Goal: Task Accomplishment & Management: Complete application form

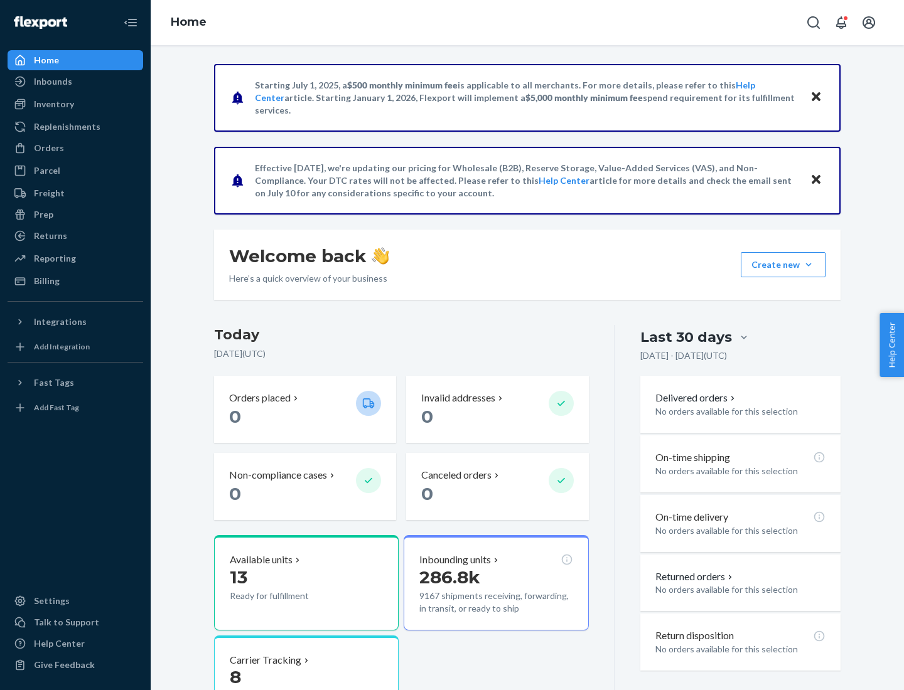
click at [808, 265] on button "Create new Create new inbound Create new order Create new product" at bounding box center [783, 264] width 85 height 25
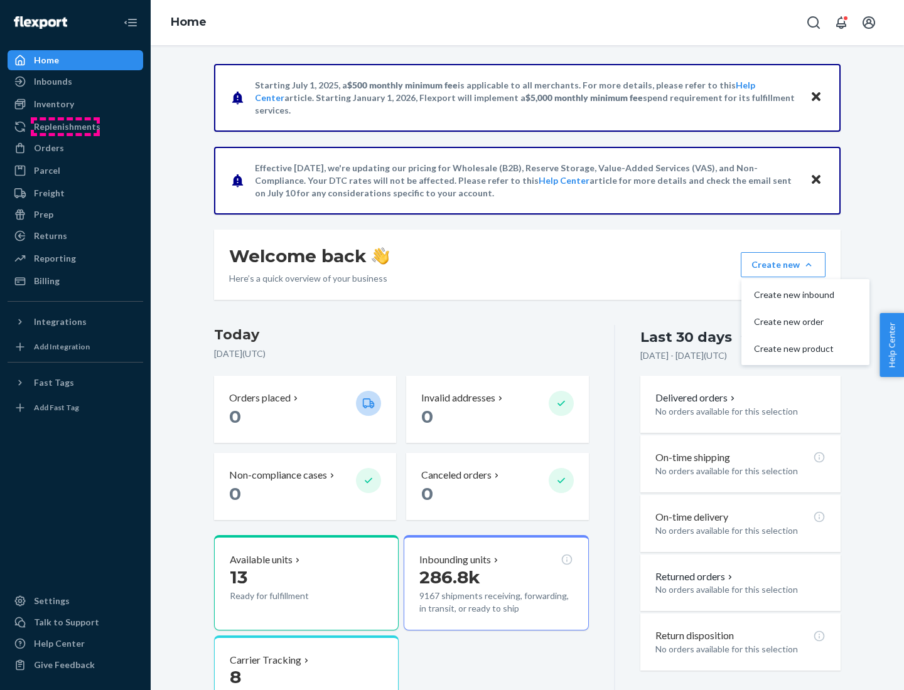
click at [65, 127] on div "Replenishments" at bounding box center [67, 127] width 67 height 13
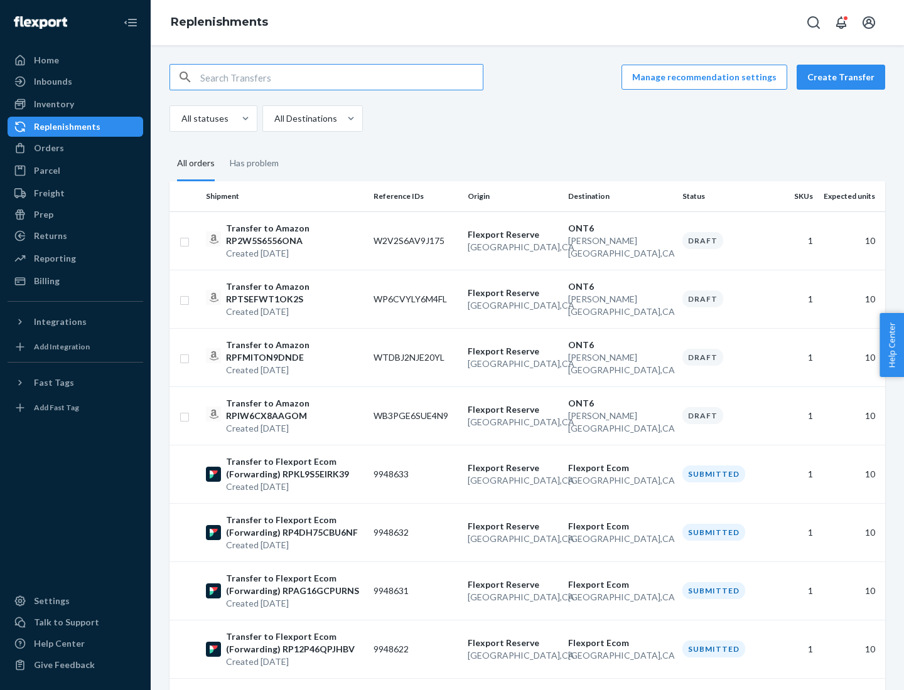
click at [844, 77] on button "Create Transfer" at bounding box center [841, 77] width 89 height 25
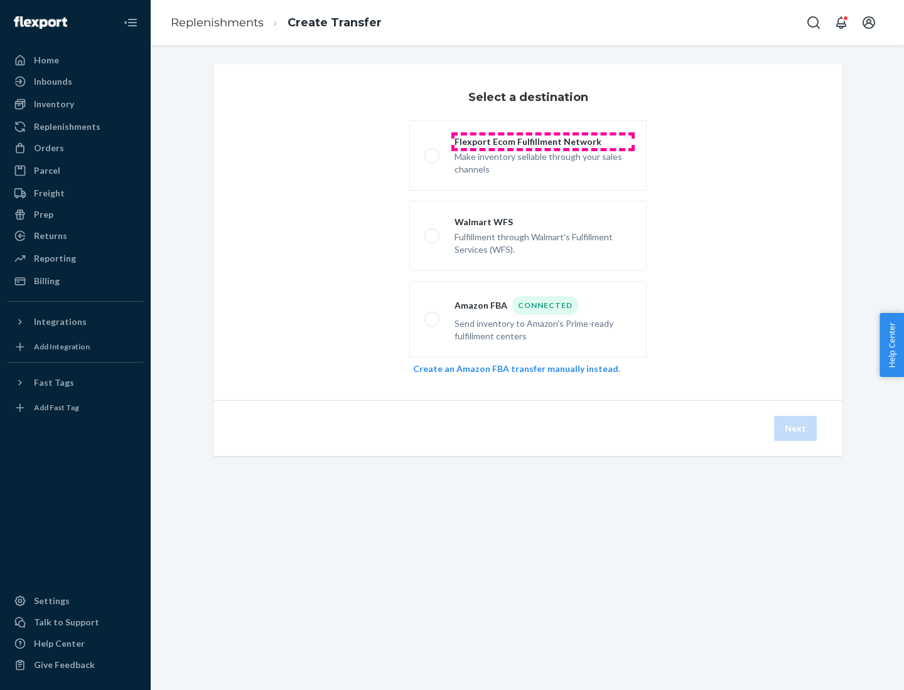
click at [543, 142] on div "Flexport Ecom Fulfillment Network" at bounding box center [542, 142] width 177 height 13
click at [432, 152] on input "Flexport Ecom Fulfillment Network Make inventory sellable through your sales ch…" at bounding box center [428, 156] width 8 height 8
radio input "true"
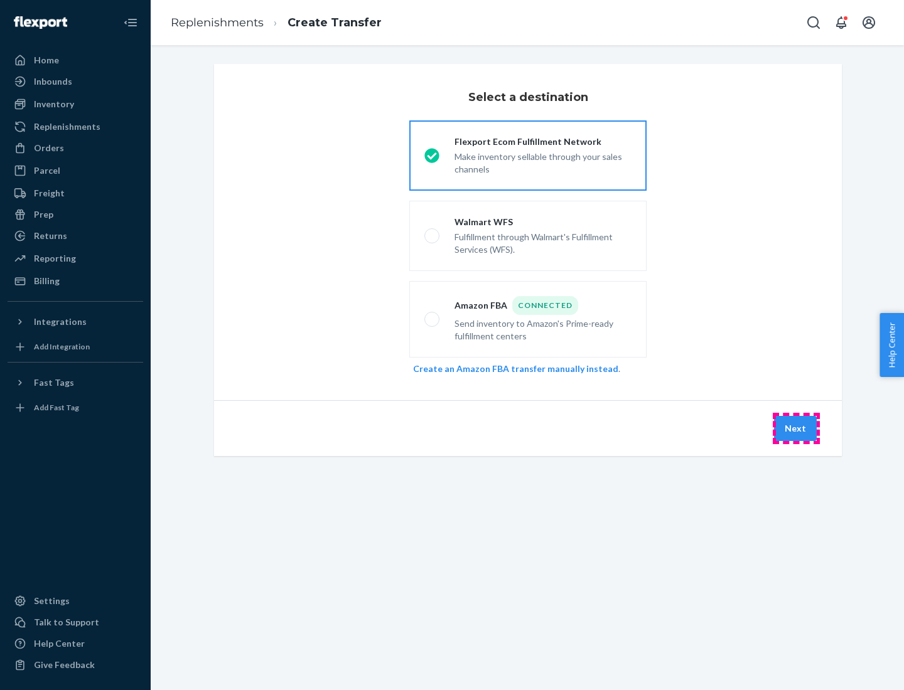
click at [796, 429] on button "Next" at bounding box center [795, 428] width 43 height 25
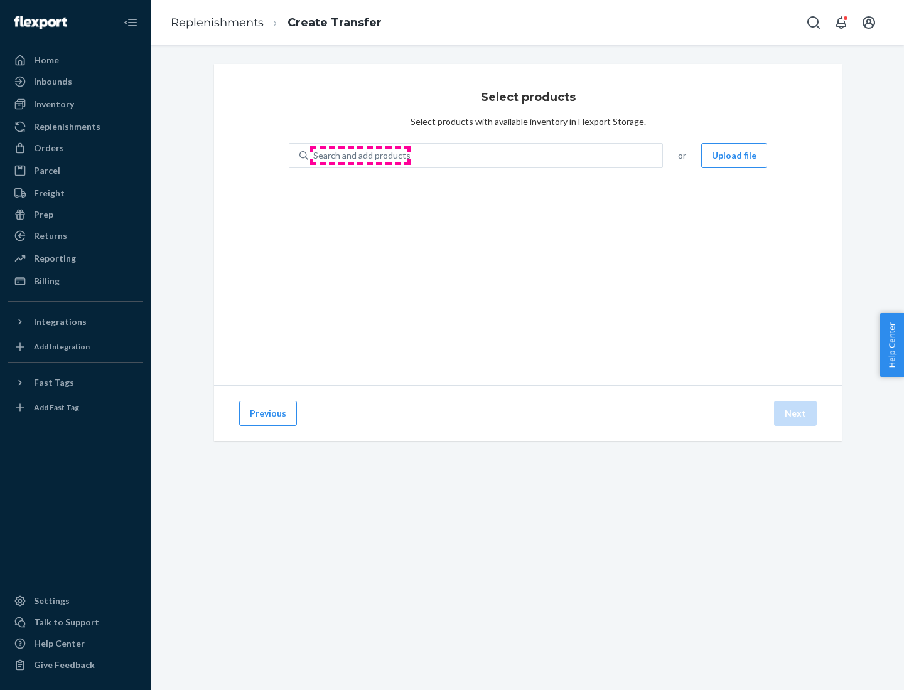
click at [360, 156] on div "Search and add products" at bounding box center [361, 155] width 97 height 13
click at [314, 156] on input "Search and add products" at bounding box center [313, 155] width 1 height 13
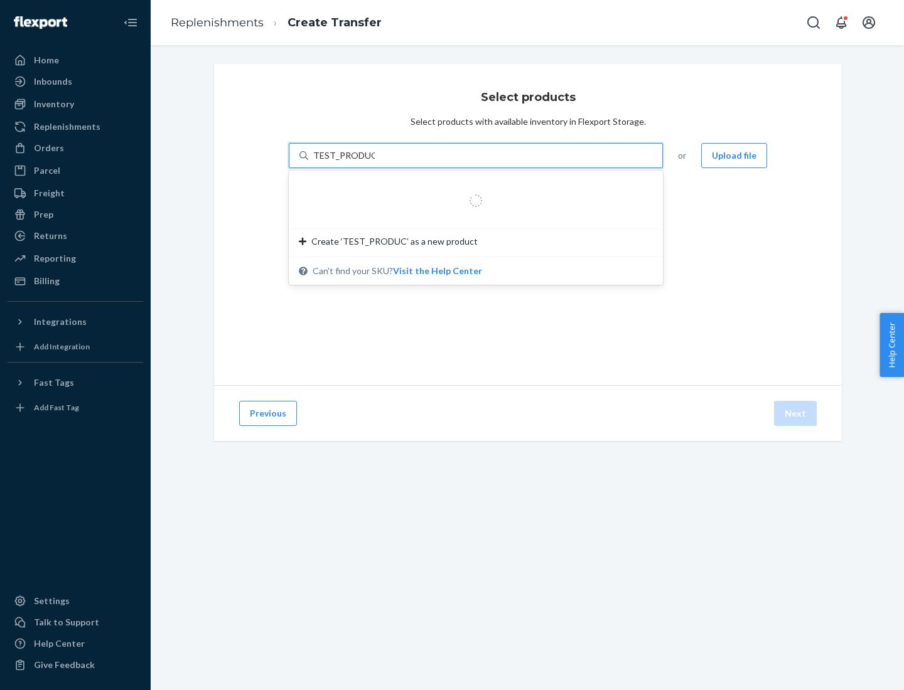
type input "TEST_PRODUCT"
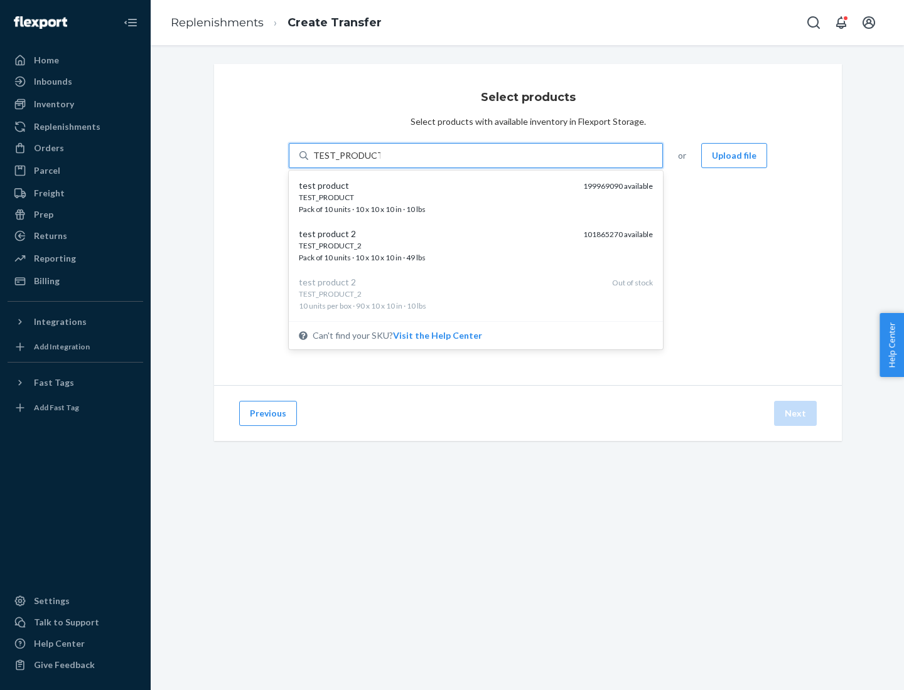
click at [436, 197] on div "TEST_PRODUCT" at bounding box center [436, 197] width 274 height 11
click at [380, 162] on input "TEST_PRODUCT" at bounding box center [346, 155] width 67 height 13
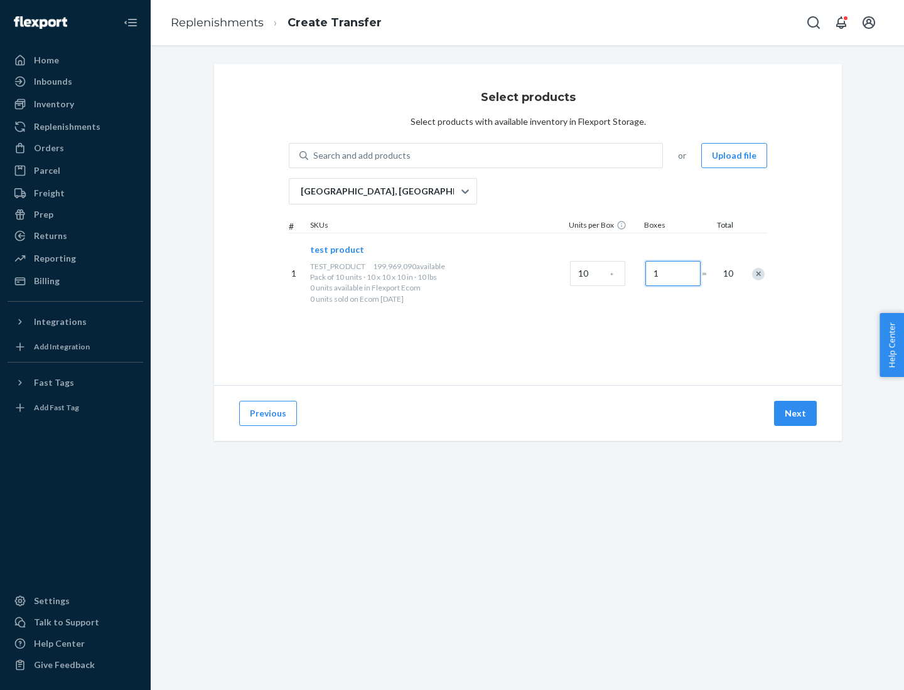
type input "1"
click at [796, 414] on button "Next" at bounding box center [795, 413] width 43 height 25
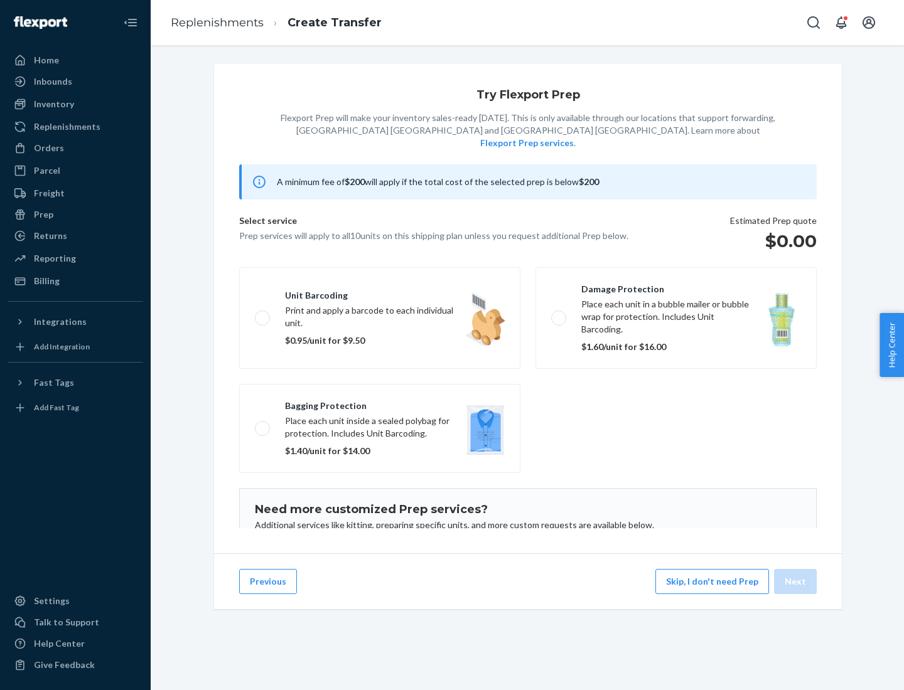
click at [380, 299] on label "Unit barcoding Print and apply a barcode to each individual unit. $0.95/unit fo…" at bounding box center [379, 318] width 281 height 102
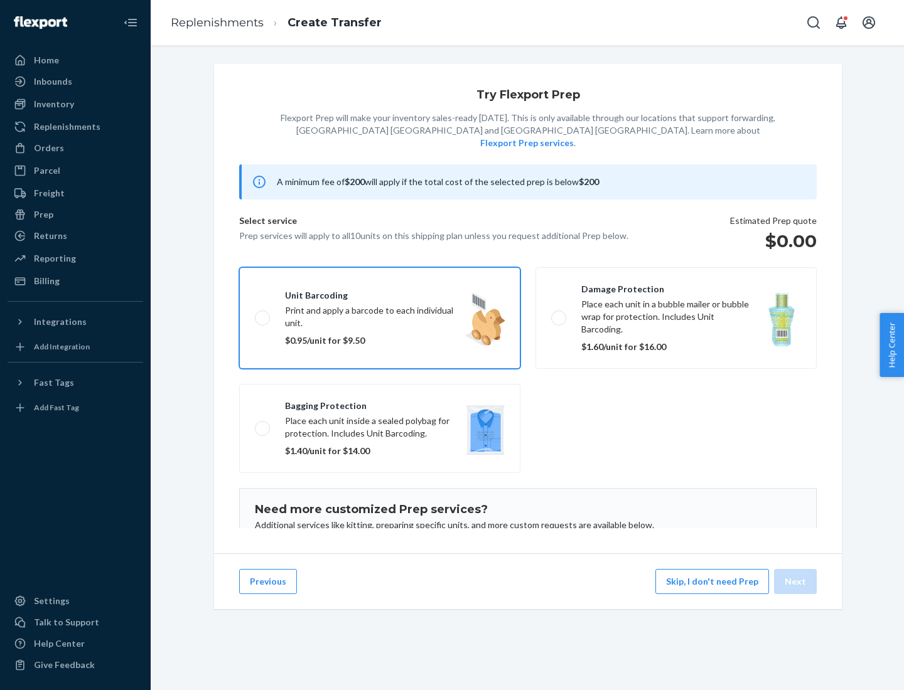
click at [263, 314] on input "Unit barcoding Print and apply a barcode to each individual unit. $0.95/unit fo…" at bounding box center [259, 318] width 8 height 8
checkbox input "true"
click at [796, 582] on button "Next" at bounding box center [795, 581] width 43 height 25
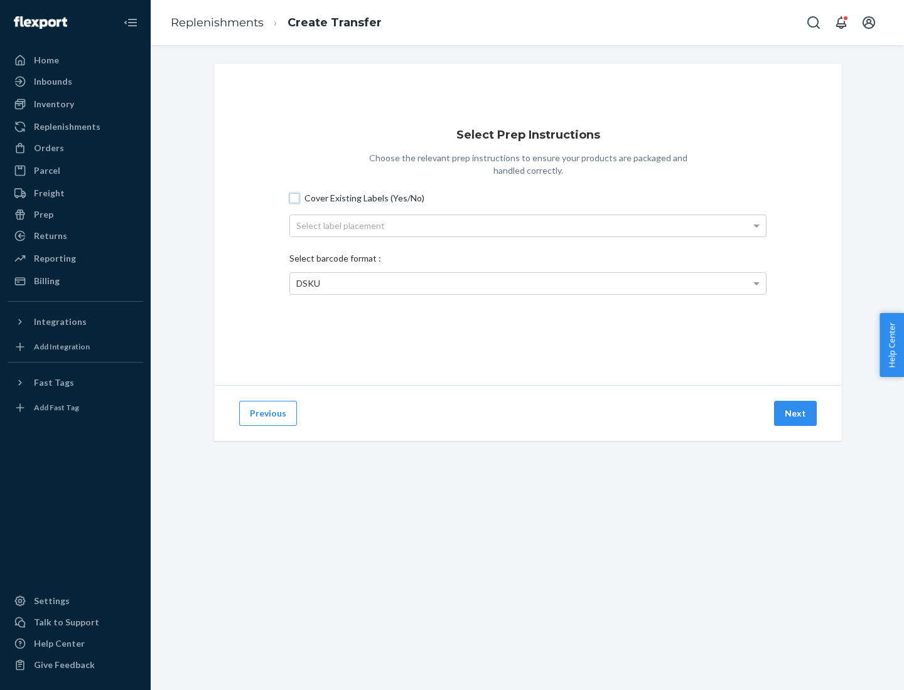
click at [294, 198] on input "Cover Existing Labels (Yes/No)" at bounding box center [294, 198] width 10 height 10
checkbox input "true"
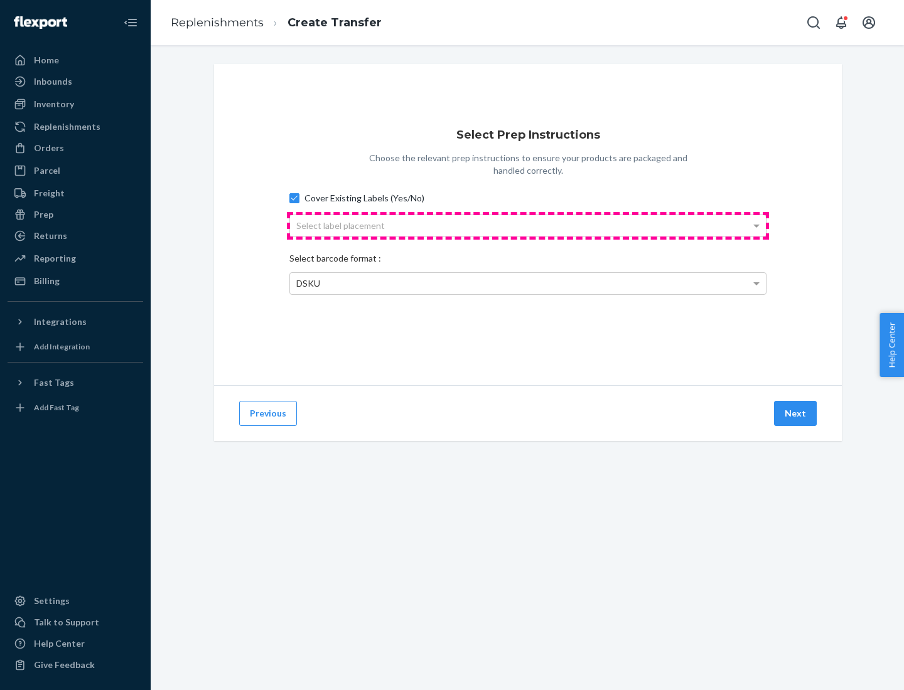
click at [528, 225] on div "Select label placement" at bounding box center [528, 225] width 476 height 21
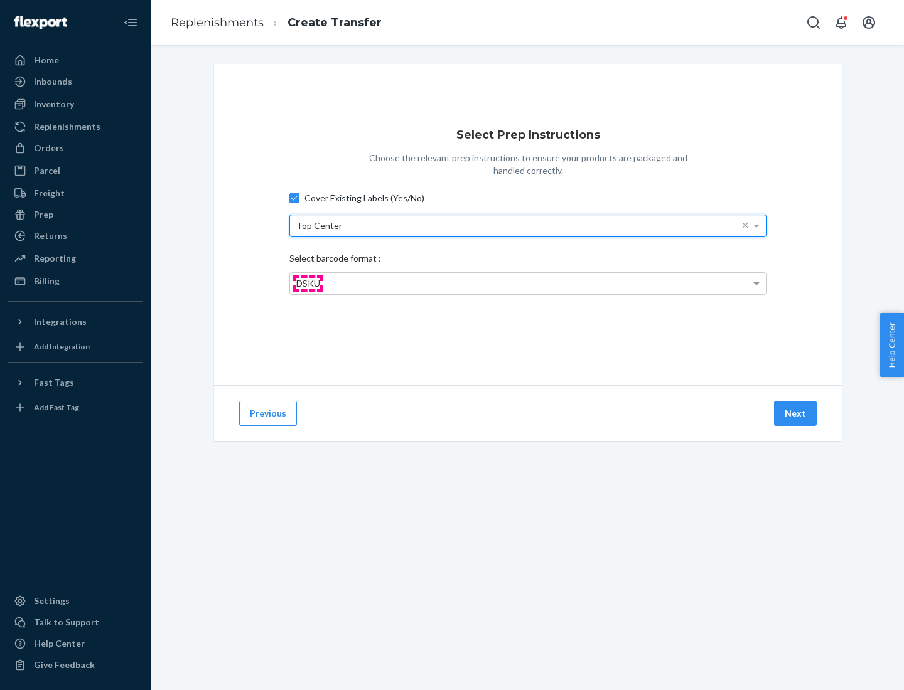
click at [308, 283] on span "DSKU" at bounding box center [308, 283] width 24 height 11
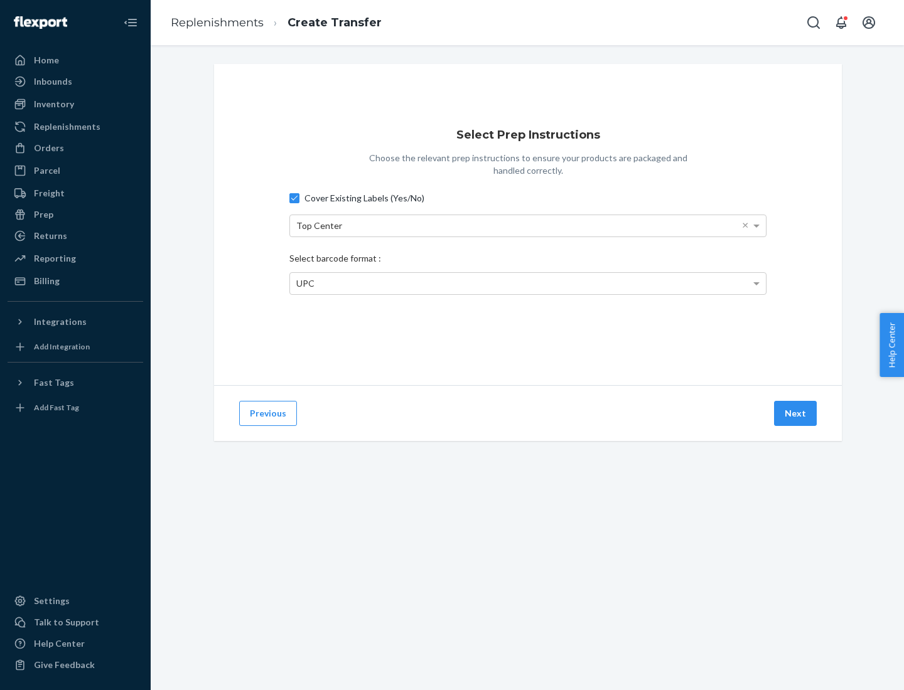
click at [796, 414] on button "Next" at bounding box center [795, 413] width 43 height 25
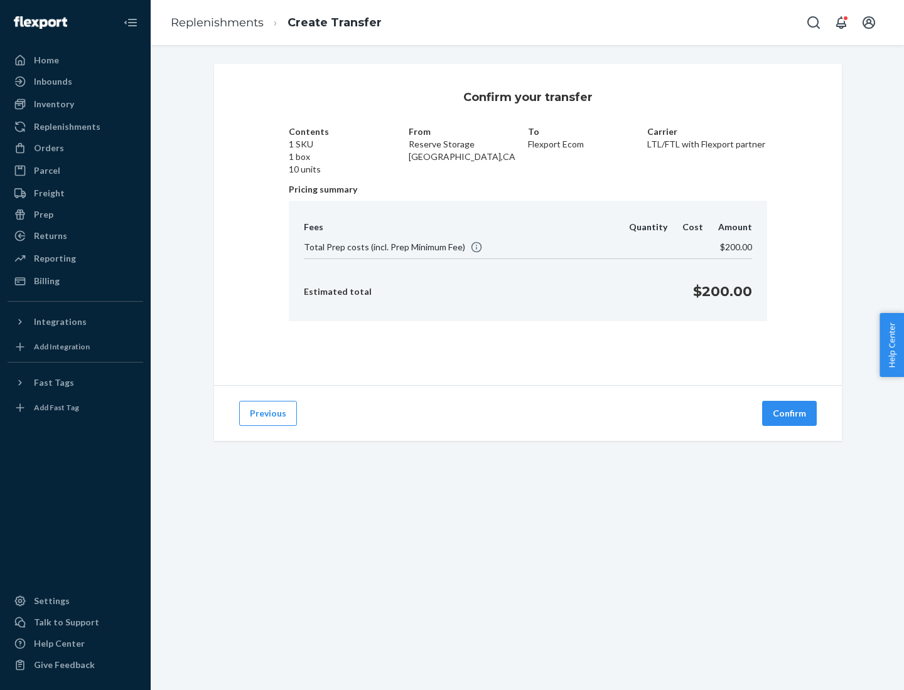
click at [790, 414] on button "Confirm" at bounding box center [789, 413] width 55 height 25
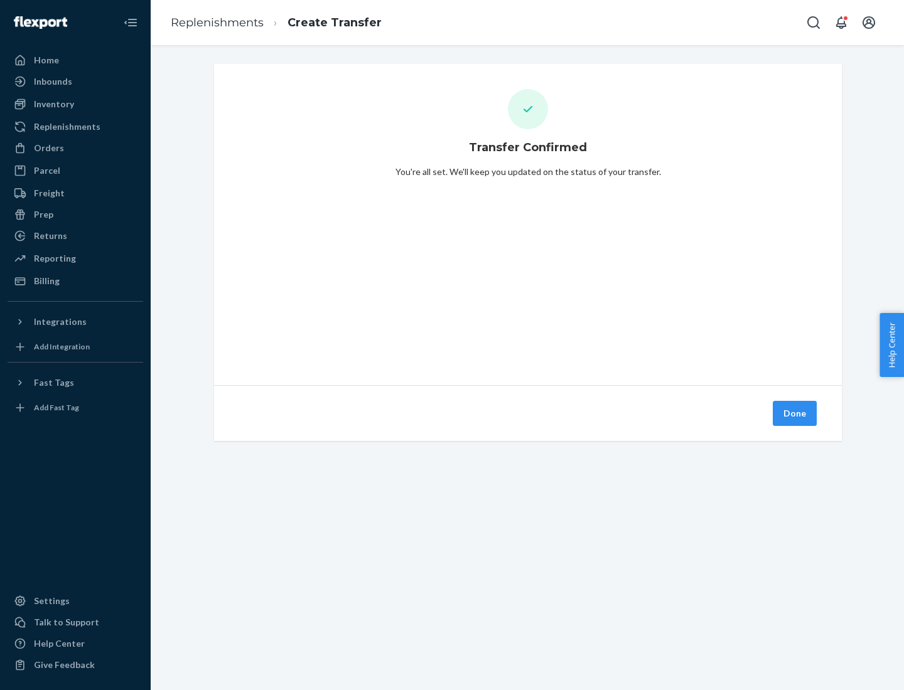
click at [75, 82] on div "Inbounds" at bounding box center [75, 82] width 133 height 18
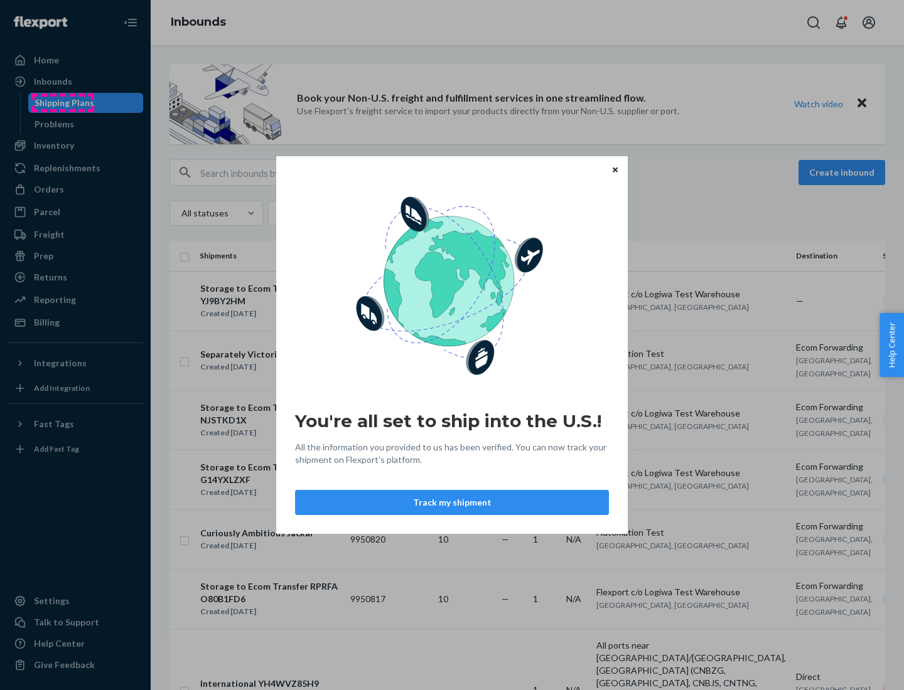
click at [62, 103] on div "You're all set to ship into the U.S.! All the information you provided to us ha…" at bounding box center [452, 345] width 904 height 690
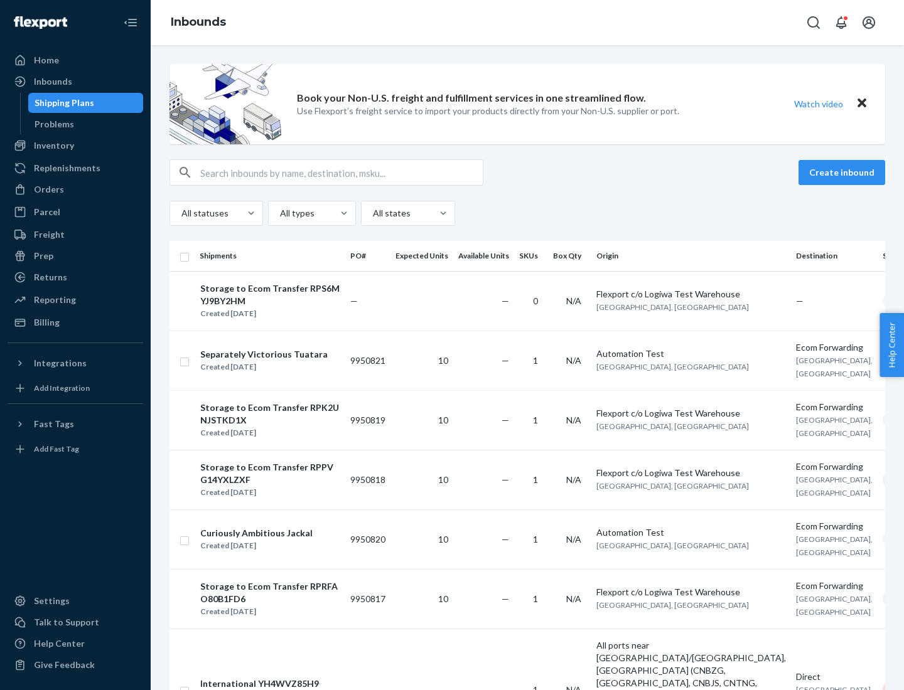
click at [279, 294] on div "Storage to Ecom Transfer RPS6MYJ9BY2HM" at bounding box center [269, 294] width 139 height 25
